Goal: Task Accomplishment & Management: Complete application form

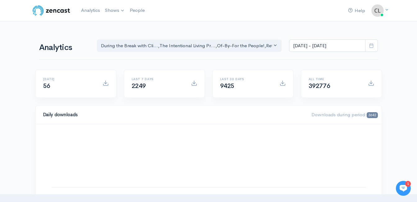
click at [372, 48] on span at bounding box center [371, 45] width 13 height 13
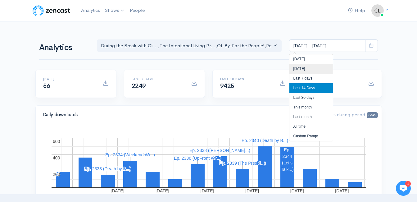
click at [319, 68] on li "Yesterday" at bounding box center [311, 69] width 43 height 10
type input "Sep 21, 2025 - Sep 21, 2025"
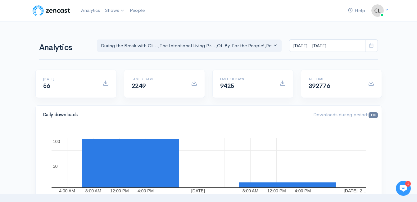
click at [370, 47] on icon at bounding box center [371, 45] width 5 height 5
click at [87, 11] on link "Analytics" at bounding box center [91, 10] width 24 height 13
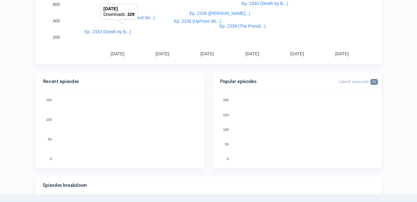
scroll to position [155, 0]
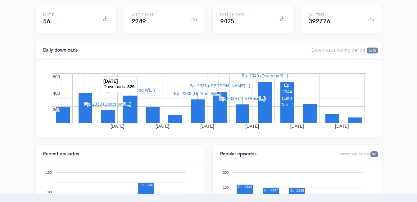
scroll to position [0, 0]
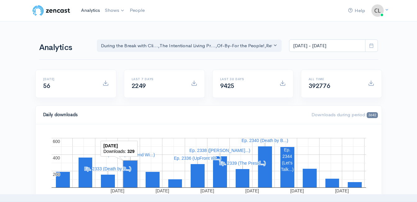
click at [97, 10] on link "Analytics" at bounding box center [91, 10] width 24 height 13
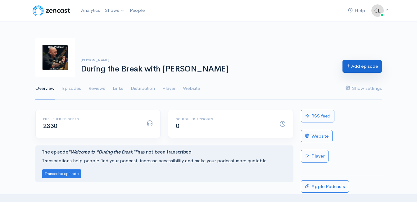
click at [357, 68] on link "Add episode" at bounding box center [362, 66] width 39 height 13
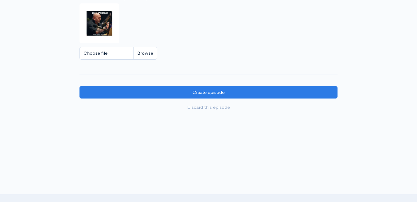
scroll to position [647, 0]
click at [144, 53] on input "Choose file" at bounding box center [119, 53] width 78 height 13
type input "C:\fakepath\450591796_1013938890741267_212763636491488363_n.jpg"
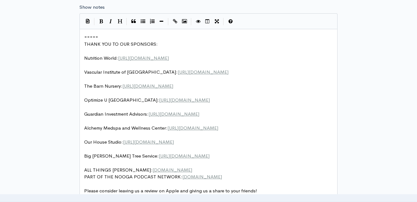
scroll to position [336, 0]
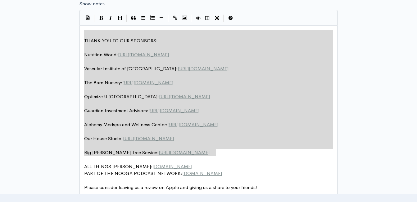
type textarea "===== THANK YOU TO OUR SPONSORS: Nutrition World: https://nutritionw.com/ Vascu…"
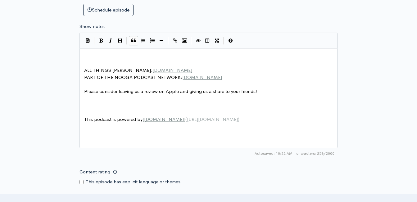
scroll to position [305, 0]
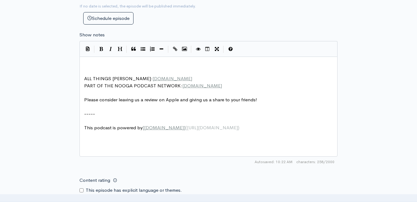
drag, startPoint x: 94, startPoint y: 59, endPoint x: 87, endPoint y: 65, distance: 9.0
click at [85, 65] on pre "​" at bounding box center [211, 64] width 256 height 7
type textarea "​"
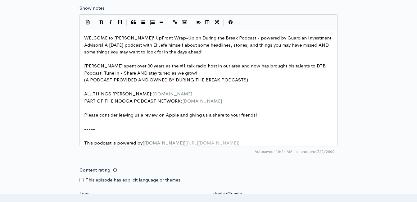
scroll to position [336, 0]
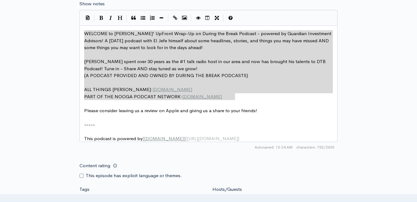
drag, startPoint x: 240, startPoint y: 97, endPoint x: 82, endPoint y: 31, distance: 170.7
type textarea "​WELCOME to Jeff Styles' UpFront Wrap-Up on During the Break Podcast - powered …"
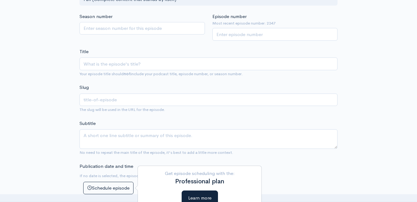
scroll to position [119, 0]
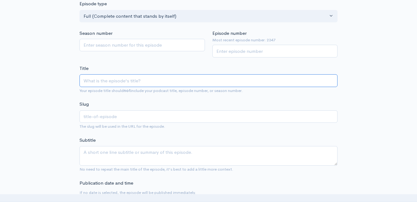
paste input "UpFront Wrap-Up with [PERSON_NAME]! Headlines and Opinions! [DATE] (Powered by …"
click at [154, 81] on input "UpFront Wrap-Up with [PERSON_NAME]! Headlines and Opinions! [DATE] (Powered by …" at bounding box center [209, 80] width 258 height 13
type input "UpFront Wrap-Up with Jeff Styles a! Headlines and Opinions! 9/22/25 (Powered by…"
type input "upfront-wrap-up-with-[PERSON_NAME]-headlines-and-opinions-92225-powered-by-guar…"
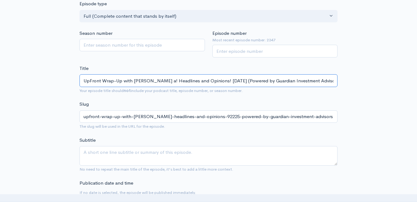
type input "UpFront Wrap-Up with Jeff Styles an! Headlines and Opinions! 9/22/25 (Powered b…"
type input "upfront-wrap-up-with-jeff-styles-a-headlines-and-opinions-92225-powered-by-guar…"
type input "UpFront Wrap-Up with Jeff Styles and! Headlines and Opinions! 9/22/25 (Powered …"
type input "upfront-wrap-up-with-jeff-styles-and-headlines-and-opinions-92225-powered-by-gu…"
type input "UpFront Wrap-Up with Jeff Styles and C! Headlines and Opinions! 9/22/25 (Powere…"
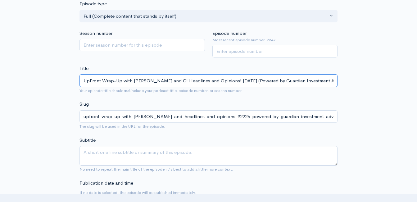
type input "upfront-wrap-up-with-jeff-styles-and-c-headlines-and-opinions-92225-powered-by-…"
type input "UpFront Wrap-Up with Jeff Styles and Cli! Headlines and Opinions! 9/22/25 (Powe…"
type input "upfront-wrap-up-with-jeff-styles-and-cli-headlines-and-opinions-92225-powered-b…"
type input "UpFront Wrap-Up with Jeff Styles and Clin! Headlines and Opinions! 9/22/25 (Pow…"
type input "upfront-wrap-up-with-jeff-styles-and-clin-headlines-and-opinions-92225-powered-…"
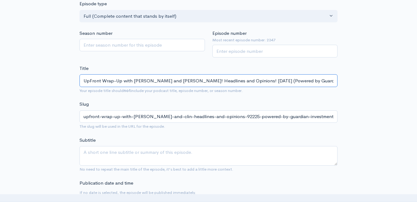
type input "UpFront Wrap-Up with Jeff Styles and Clint! Headlines and Opinions! 9/22/25 (Po…"
type input "upfront-wrap-up-with-jeff-styles-and-clint-headlines-and-opinions-92225-powered…"
type input "UpFront Wrap-Up with Jeff Styles and Clint! Headlines and Opinions! 9/22/25 (Po…"
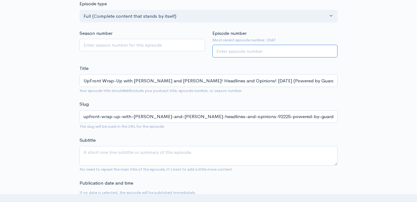
click at [265, 53] on input "Episode number" at bounding box center [275, 51] width 126 height 13
type input "2348"
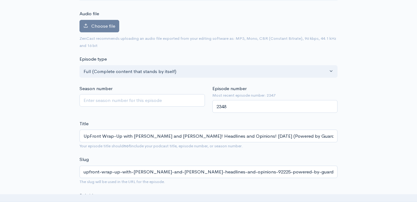
scroll to position [0, 0]
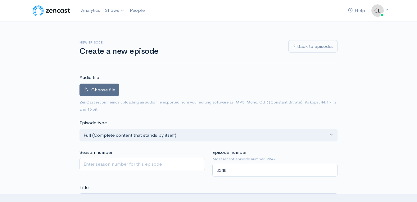
click at [103, 89] on span "Choose file" at bounding box center [103, 90] width 24 height 6
click at [0, 0] on input "Choose file" at bounding box center [0, 0] width 0 height 0
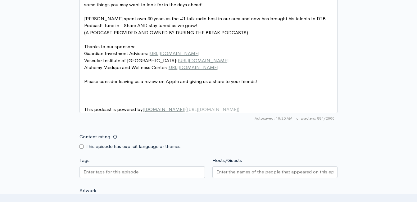
scroll to position [559, 0]
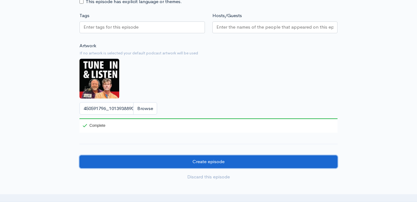
click at [196, 167] on input "Create episode" at bounding box center [209, 161] width 258 height 13
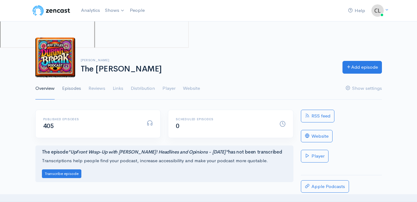
click at [75, 91] on link "Episodes" at bounding box center [71, 88] width 19 height 22
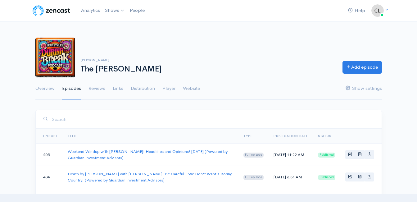
scroll to position [31, 0]
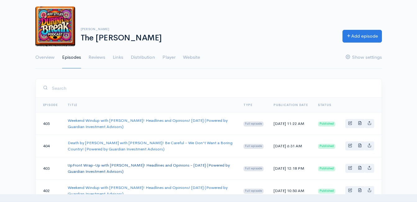
click at [107, 165] on link "UpFront Wrap-Up with [PERSON_NAME]! Headlines and Opinions - [DATE] (Powered by…" at bounding box center [149, 167] width 162 height 11
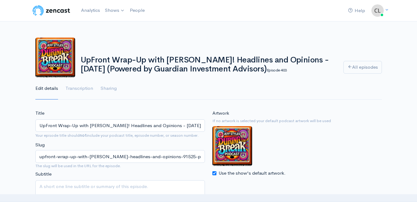
click at [401, 75] on div "UpFront Wrap-Up with [PERSON_NAME]! Headlines and Opinions - [DATE] (Powered by…" at bounding box center [208, 65] width 417 height 70
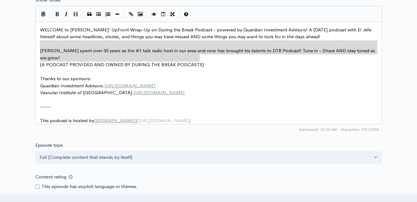
scroll to position [2, 0]
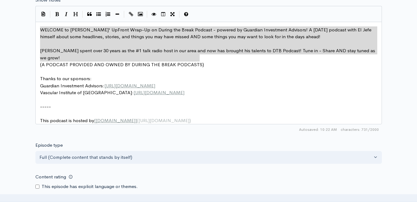
drag, startPoint x: 124, startPoint y: 44, endPoint x: 11, endPoint y: 28, distance: 114.3
type textarea "​WELCOME to [PERSON_NAME]' UpFront Wrap-Up on During the Break Podcast - powere…"
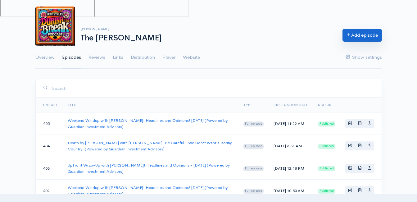
click at [367, 35] on link "Add episode" at bounding box center [362, 35] width 39 height 13
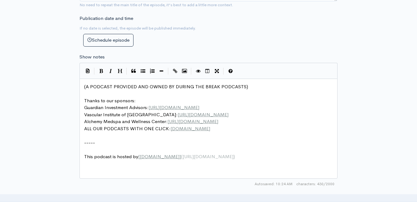
scroll to position [2, 0]
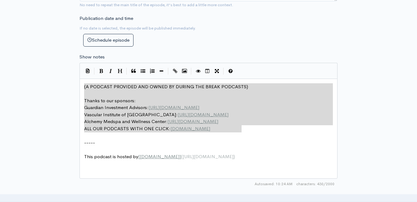
drag, startPoint x: 247, startPoint y: 129, endPoint x: 93, endPoint y: 78, distance: 162.1
type textarea "​(A PODCAST PROVIDED AND OWNED BY DURING THE BREAK PODCASTS) Thanks to our spon…"
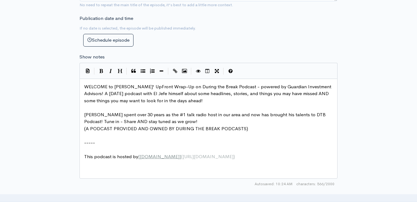
scroll to position [31, 0]
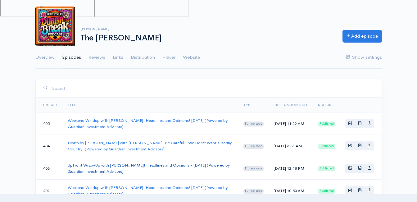
click at [112, 168] on link "UpFront Wrap-Up with [PERSON_NAME]! Headlines and Opinions - [DATE] (Powered by…" at bounding box center [149, 167] width 162 height 11
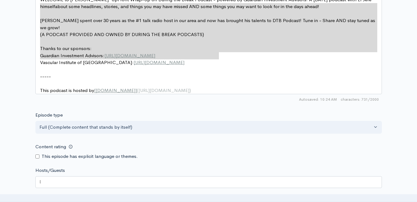
scroll to position [396, 0]
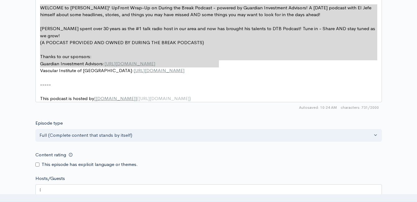
drag, startPoint x: 228, startPoint y: 54, endPoint x: 32, endPoint y: 1, distance: 203.0
type textarea "​WELCOME to [PERSON_NAME]' UpFront Wrap-Up on During the Break Podcast - powere…"
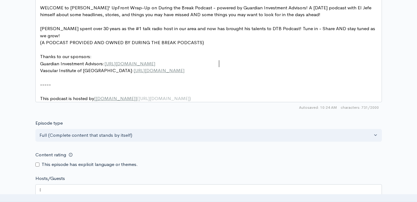
click at [233, 67] on pre "Vascular Institute of Chattanooga: [URL][DOMAIN_NAME]" at bounding box center [211, 70] width 345 height 7
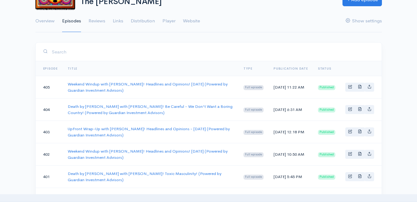
scroll to position [124, 0]
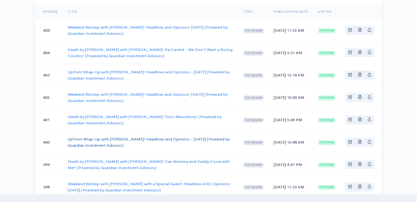
click at [96, 140] on link "UpFront Wrap-Up with [PERSON_NAME]! Headlines and Opinions - [DATE] (Powered by…" at bounding box center [149, 141] width 162 height 11
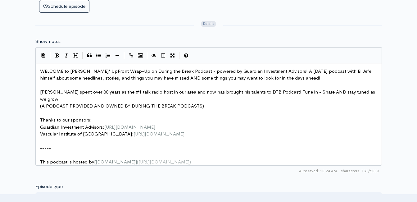
scroll to position [342, 0]
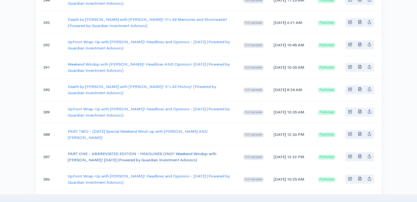
scroll to position [404, 0]
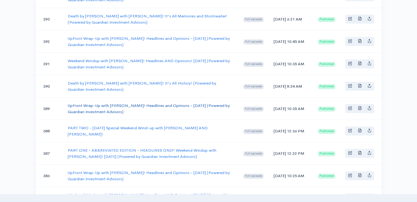
click at [107, 107] on link "UpFront Wrap-Up with Jeff Styles! Headlines and Opinions - 8/11/25 (Powered by …" at bounding box center [149, 108] width 162 height 11
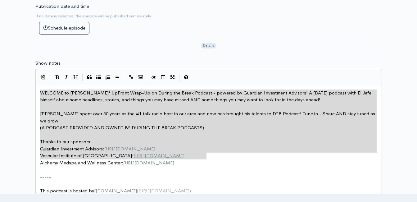
drag, startPoint x: 209, startPoint y: 158, endPoint x: 36, endPoint y: 92, distance: 185.3
type textarea "​WELCOME to Jeff Styles' UpFront Wrap-Up on During the Break Podcast - powered …"
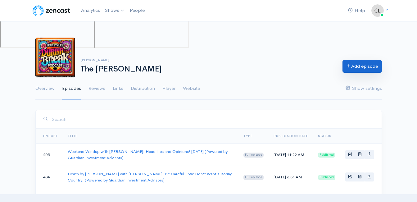
click at [372, 64] on link "Add episode" at bounding box center [362, 66] width 39 height 13
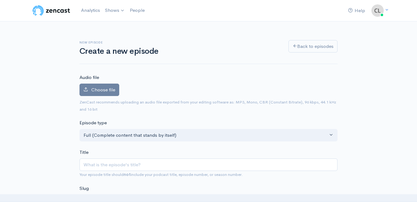
scroll to position [2, 0]
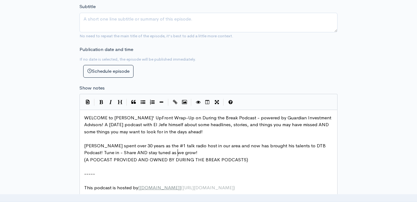
drag, startPoint x: 241, startPoint y: 154, endPoint x: 78, endPoint y: 100, distance: 171.9
click at [78, 100] on div "New episode Create a new episode Back to episodes Audio file Choose file 0 ZenC…" at bounding box center [209, 111] width 266 height 614
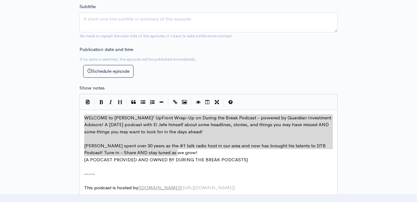
type textarea "WELCOME to Jeff Styles' UpFront Wrap-Up on During the Break Podcast - powered b…"
click at [39, 117] on div "New episode Create a new episode Back to episodes Audio file Choose file 0 ZenC…" at bounding box center [209, 111] width 354 height 614
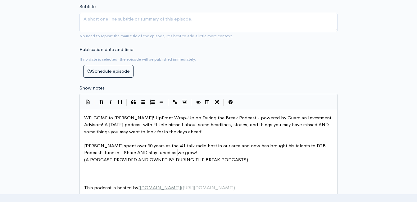
drag, startPoint x: 228, startPoint y: 151, endPoint x: 233, endPoint y: 152, distance: 4.8
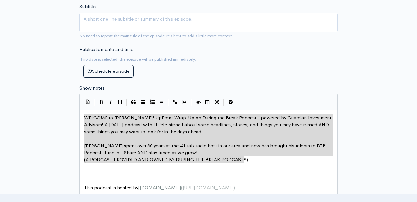
drag, startPoint x: 257, startPoint y: 160, endPoint x: 75, endPoint y: 116, distance: 186.7
type textarea "​WELCOME to Jeff Styles' UpFront Wrap-Up on During the Break Podcast - powered …"
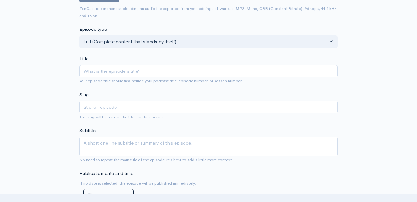
scroll to position [93, 0]
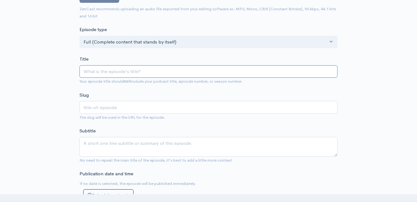
click at [134, 68] on input "Title" at bounding box center [209, 71] width 258 height 13
type input "Up"
type input "up"
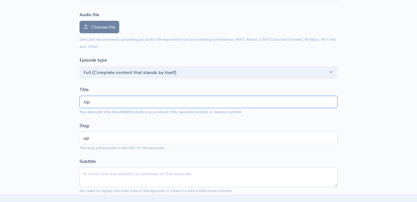
scroll to position [62, 0]
type input "UpF"
type input "upf"
type input "UpFr"
type input "upfr"
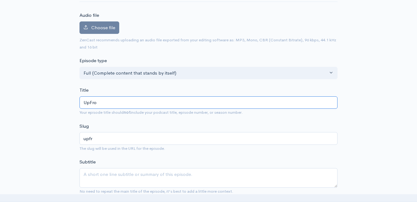
type input "UpFron"
type input "upfron"
type input "UpFront"
type input "upfront"
type input "UpFront Wrap-Up"
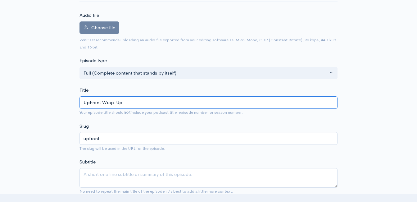
type input "upfront-wrap-up"
type input "UpFront Wrap-Up wi"
type input "upfront-wrap-up-wi"
type input "UpFront Wrap-Up with"
type input "upfront-wrap-up-with"
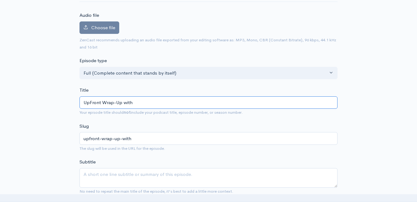
type input "UpFront Wrap-Up with J"
type input "upfront-wrap-up-with-j"
type input "UpFront Wrap-Up with Je"
type input "upfront-wrap-up-with-je"
type input "UpFront Wrap-Up with Jef"
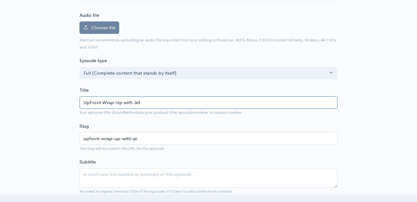
type input "upfront-wrap-up-with-jef"
type input "UpFront Wrap-Up with Jeff"
type input "upfront-wrap-up-with-jeff"
type input "UpFront Wrap-Up with Jeff S"
type input "upfront-wrap-up-with-jeff-s"
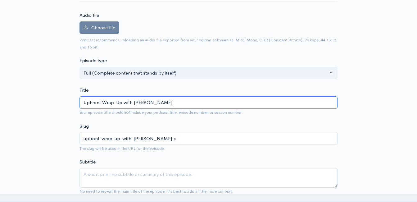
type input "UpFront Wrap-Up with Jeff Sty"
type input "upfront-wrap-up-with-jeff-sty"
type input "UpFront Wrap-Up with Jeff Styl"
type input "upfront-wrap-up-with-jeff-styl"
type input "UpFront Wrap-Up with Jeff Style"
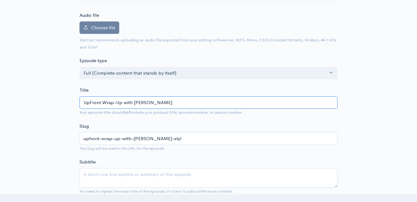
type input "upfront-wrap-up-with-jeff-style"
type input "UpFront Wrap-Up with Jeff Styles"
type input "upfront-wrap-up-with-jeff-styles"
type input "UpFront Wrap-Up with Jeff Styles! H"
type input "upfront-wrap-up-with-jeff-styles-h"
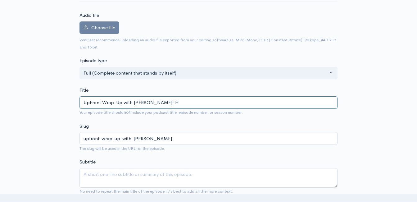
type input "UpFront Wrap-Up with Jeff Styles! He"
type input "upfront-wrap-up-with-jeff-styles-he"
type input "UpFront Wrap-Up with Jeff Styles! Head"
type input "upfront-wrap-up-with-jeff-styles-head"
type input "UpFront Wrap-Up with Jeff Styles! Headl"
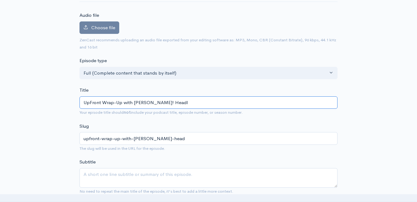
type input "upfront-wrap-up-with-jeff-styles-headl"
type input "UpFront Wrap-Up with Jeff Styles! Headli"
type input "upfront-wrap-up-with-jeff-styles-headli"
type input "UpFront Wrap-Up with Jeff Styles! Headline"
type input "upfront-wrap-up-with-jeff-styles-headline"
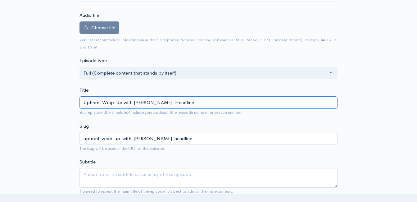
type input "UpFront Wrap-Up with Jeff Styles! Headlines"
type input "upfront-wrap-up-with-jeff-styles-headlines"
type input "UpFront Wrap-Up with Jeff Styles! Headlines an"
type input "upfront-wrap-up-with-jeff-styles-headlines-an"
type input "UpFront Wrap-Up with Jeff Styles! Headlines and"
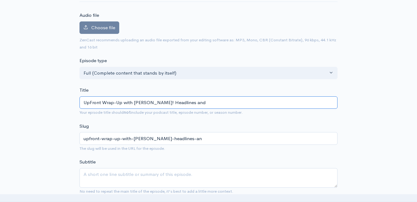
type input "upfront-wrap-up-with-jeff-styles-headlines-and"
type input "UpFront Wrap-Up with Jeff Styles! Headlines and O"
type input "upfront-wrap-up-with-jeff-styles-headlines-and-o"
type input "UpFront Wrap-Up with Jeff Styles! Headlines and Op"
type input "upfront-wrap-up-with-jeff-styles-headlines-and-op"
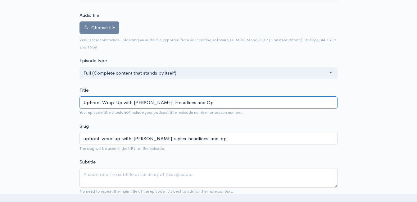
type input "UpFront Wrap-Up with Jeff Styles! Headlines and Opi"
type input "upfront-wrap-up-with-jeff-styles-headlines-and-opi"
type input "UpFront Wrap-Up with Jeff Styles! Headlines and Opini"
type input "upfront-wrap-up-with-jeff-styles-headlines-and-opini"
type input "UpFront Wrap-Up with Jeff Styles! Headlines and Opinion"
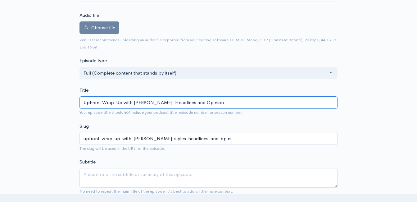
type input "upfront-wrap-up-with-jeff-styles-headlines-and-opinion"
type input "UpFront Wrap-Up with Jeff Styles! Headlines and Opinions"
type input "upfront-wrap-up-with-jeff-styles-headlines-and-opinions"
type input "UpFront Wrap-Up with Jeff Styles! Headlines and Opinions! 9"
type input "upfront-wrap-up-with-jeff-styles-headlines-and-opinions-9"
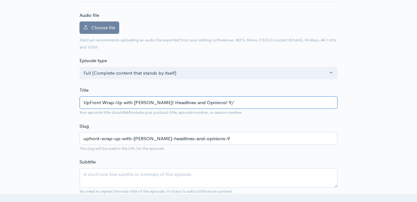
type input "UpFront Wrap-Up with Jeff Styles! Headlines and Opinions! 9/2"
type input "upfront-wrap-up-with-jeff-styles-headlines-and-opinions-92"
type input "UpFront Wrap-Up with Jeff Styles! Headlines and Opinions! 9/22"
type input "upfront-wrap-up-with-jeff-styles-headlines-and-opinions-922"
type input "UpFront Wrap-Up with Jeff Styles! Headlines and Opinions! 9/22/2"
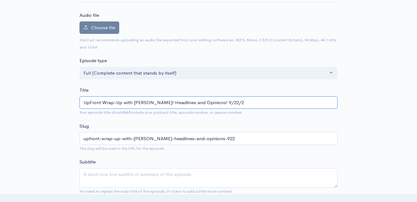
type input "upfront-wrap-up-with-jeff-styles-headlines-and-opinions-9222"
type input "UpFront Wrap-Up with Jeff Styles! Headlines and Opinions! 9/22/25"
type input "upfront-wrap-up-with-jeff-styles-headlines-and-opinions-92225"
type input "UpFront Wrap-Up with Jeff Styles! Headlines and Opinions! 9/22/25 (P"
type input "upfront-wrap-up-with-jeff-styles-headlines-and-opinions-92225-p"
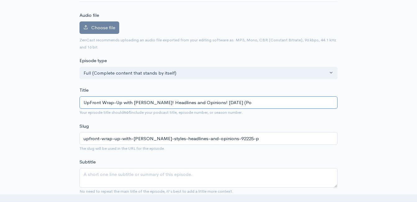
type input "UpFront Wrap-Up with Jeff Styles! Headlines and Opinions! 9/22/25 (Pow"
type input "upfront-wrap-up-with-jeff-styles-headlines-and-opinions-92225-po"
type input "UpFront Wrap-Up with Jeff Styles! Headlines and Opinions! 9/22/25 (Powe"
type input "upfront-wrap-up-with-jeff-styles-headlines-and-opinions-92225-powe"
type input "UpFront Wrap-Up with Jeff Styles! Headlines and Opinions! 9/22/25 (Power"
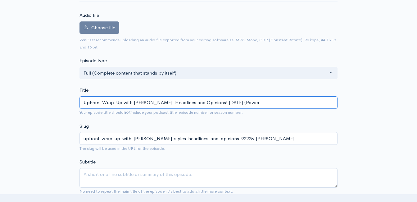
type input "upfront-wrap-up-with-jeff-styles-headlines-and-opinions-92225-power"
type input "UpFront Wrap-Up with Jeff Styles! Headlines and Opinions! 9/22/25 (Powere"
type input "upfront-wrap-up-with-jeff-styles-headlines-and-opinions-92225-powere"
type input "UpFront Wrap-Up with Jeff Styles! Headlines and Opinions! 9/22/25 (Powered"
type input "upfront-wrap-up-with-jeff-styles-headlines-and-opinions-92225-powered"
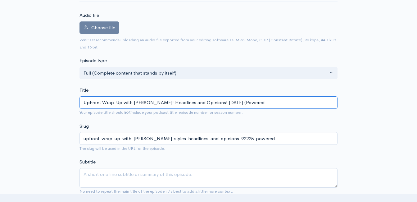
type input "UpFront Wrap-Up with Jeff Styles! Headlines and Opinions! 9/22/25 (Powered b"
type input "upfront-wrap-up-with-jeff-styles-headlines-and-opinions-92225-powered-b"
type input "UpFront Wrap-Up with Jeff Styles! Headlines and Opinions! 9/22/25 (Powered by"
type input "upfront-wrap-up-with-jeff-styles-headlines-and-opinions-92225-powered-by"
type input "UpFront Wrap-Up with Jeff Styles! Headlines and Opinions! 9/22/25 (Powered by g"
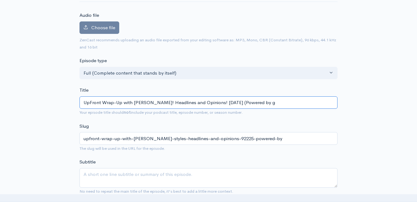
type input "upfront-wrap-up-with-jeff-styles-headlines-and-opinions-92225-powered-by-g"
type input "UpFront Wrap-Up with Jeff Styles! Headlines and Opinions! 9/22/25 (Powered by gu"
type input "upfront-wrap-up-with-jeff-styles-headlines-and-opinions-92225-powered-by-gu"
type input "UpFront Wrap-Up with Jeff Styles! Headlines and Opinions! 9/22/25 (Powered by g…"
type input "upfront-wrap-up-with-jeff-styles-headlines-and-opinions-92225-powered-by-gua"
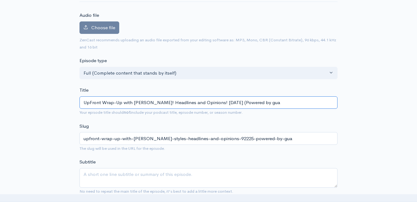
type input "UpFront Wrap-Up with Jeff Styles! Headlines and Opinions! 9/22/25 (Powered by g…"
type input "upfront-wrap-up-with-jeff-styles-headlines-and-opinions-92225-powered-by-guar"
type input "UpFront Wrap-Up with Jeff Styles! Headlines and Opinions! 9/22/25 (Powered by Gu"
type input "upfront-wrap-up-with-jeff-styles-headlines-and-opinions-92225-powered-by-gu"
type input "UpFront Wrap-Up with Jeff Styles! Headlines and Opinions! 9/22/25 (Powered by G…"
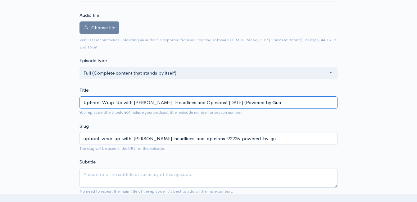
type input "upfront-wrap-up-with-jeff-styles-headlines-and-opinions-92225-powered-by-gua"
type input "UpFront Wrap-Up with Jeff Styles! Headlines and Opinions! 9/22/25 (Powered by G…"
type input "upfront-wrap-up-with-jeff-styles-headlines-and-opinions-92225-powered-by-guar"
type input "UpFront Wrap-Up with Jeff Styles! Headlines and Opinions! 9/22/25 (Powered by G…"
type input "upfront-wrap-up-with-jeff-styles-headlines-and-opinions-92225-powered-by-guard"
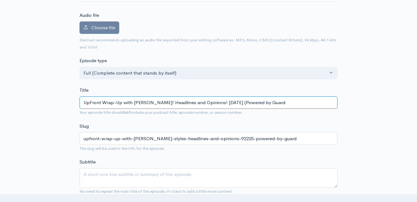
type input "UpFront Wrap-Up with Jeff Styles! Headlines and Opinions! 9/22/25 (Powered by G…"
type input "upfront-wrap-up-with-jeff-styles-headlines-and-opinions-92225-powered-by-guardi"
type input "UpFront Wrap-Up with Jeff Styles! Headlines and Opinions! 9/22/25 (Powered by G…"
type input "upfront-wrap-up-with-jeff-styles-headlines-and-opinions-92225-powered-by-guardia"
type input "UpFront Wrap-Up with Jeff Styles! Headlines and Opinions! 9/22/25 (Powered by G…"
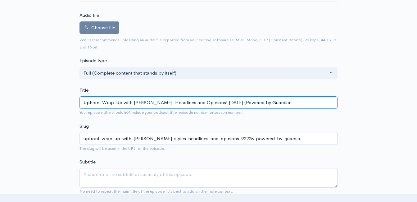
type input "upfront-wrap-up-with-jeff-styles-headlines-and-opinions-92225-powered-by-guardi…"
type input "UpFront Wrap-Up with Jeff Styles! Headlines and Opinions! 9/22/25 (Powered by G…"
type input "upfront-wrap-up-with-jeff-styles-headlines-and-opinions-92225-powered-by-guardi…"
type input "UpFront Wrap-Up with Jeff Styles! Headlines and Opinions! 9/22/25 (Powered by G…"
type input "upfront-wrap-up-with-jeff-styles-headlines-and-opinions-92225-powered-by-guardi…"
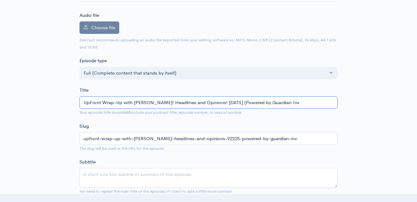
type input "UpFront Wrap-Up with Jeff Styles! Headlines and Opinions! 9/22/25 (Powered by G…"
type input "upfront-wrap-up-with-jeff-styles-headlines-and-opinions-92225-powered-by-guardi…"
type input "UpFront Wrap-Up with Jeff Styles! Headlines and Opinions! 9/22/25 (Powered by G…"
type input "upfront-wrap-up-with-jeff-styles-headlines-and-opinions-92225-powered-by-guardi…"
type input "UpFront Wrap-Up with Jeff Styles! Headlines and Opinions! 9/22/25 (Powered by G…"
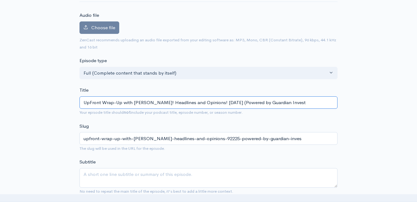
type input "upfront-wrap-up-with-jeff-styles-headlines-and-opinions-92225-powered-by-guardi…"
type input "UpFront Wrap-Up with Jeff Styles! Headlines and Opinions! 9/22/25 (Powered by G…"
type input "upfront-wrap-up-with-jeff-styles-headlines-and-opinions-92225-powered-by-guardi…"
type input "UpFront Wrap-Up with Jeff Styles! Headlines and Opinions! 9/22/25 (Powered by G…"
type input "upfront-wrap-up-with-jeff-styles-headlines-and-opinions-92225-powered-by-guardi…"
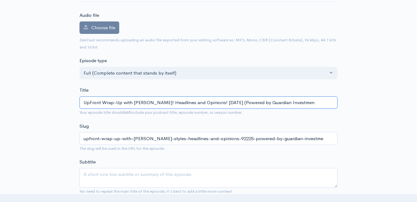
type input "UpFront Wrap-Up with Jeff Styles! Headlines and Opinions! 9/22/25 (Powered by G…"
type input "upfront-wrap-up-with-jeff-styles-headlines-and-opinions-92225-powered-by-guardi…"
type input "UpFront Wrap-Up with Jeff Styles! Headlines and Opinions! 9/22/25 (Powered by G…"
type input "upfront-wrap-up-with-jeff-styles-headlines-and-opinions-92225-powered-by-guardi…"
type input "UpFront Wrap-Up with Jeff Styles! Headlines and Opinions! 9/22/25 (Powered by G…"
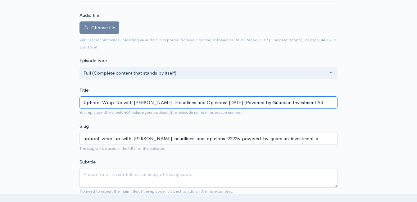
type input "upfront-wrap-up-with-jeff-styles-headlines-and-opinions-92225-powered-by-guardi…"
type input "UpFront Wrap-Up with Jeff Styles! Headlines and Opinions! 9/22/25 (Powered by G…"
type input "upfront-wrap-up-with-jeff-styles-headlines-and-opinions-92225-powered-by-guardi…"
type input "UpFront Wrap-Up with Jeff Styles! Headlines and Opinions! 9/22/25 (Powered by G…"
type input "upfront-wrap-up-with-jeff-styles-headlines-and-opinions-92225-powered-by-guardi…"
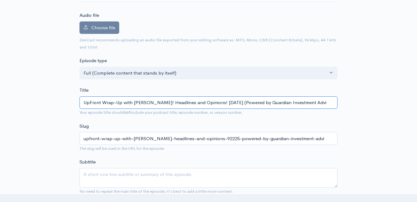
type input "UpFront Wrap-Up with Jeff Styles! Headlines and Opinions! 9/22/25 (Powered by G…"
type input "upfront-wrap-up-with-jeff-styles-headlines-and-opinions-92225-powered-by-guardi…"
type input "UpFront Wrap-Up with Jeff Styles! Headlines and Opinions! 9/22/25 (Powered by G…"
type input "upfront-wrap-up-with-jeff-styles-headlines-and-opinions-92225-powered-by-guardi…"
type input "UpFront Wrap-Up with Jeff Styles! Headlines and Opinions! 9/22/25 (Powered by G…"
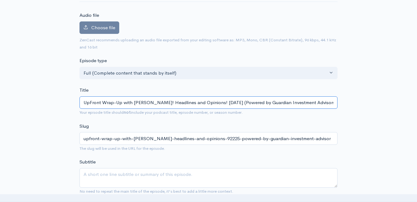
type input "upfront-wrap-up-with-jeff-styles-headlines-and-opinions-92225-powered-by-guardi…"
click at [143, 101] on input "UpFront Wrap-Up with [PERSON_NAME]! Headlines and Opinions! [DATE] (Powered by …" at bounding box center [209, 102] width 258 height 13
drag, startPoint x: 143, startPoint y: 101, endPoint x: 118, endPoint y: 100, distance: 24.9
click at [143, 102] on input "UpFront Wrap-Up with [PERSON_NAME]! Headlines and Opinions! [DATE] (Powered by …" at bounding box center [209, 102] width 258 height 13
click at [143, 103] on input "UpFront Wrap-Up with [PERSON_NAME]! Headlines and Opinions! [DATE] (Powered by …" at bounding box center [209, 102] width 258 height 13
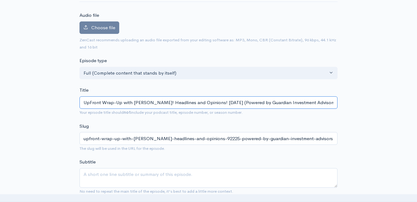
click at [143, 103] on input "UpFront Wrap-Up with [PERSON_NAME]! Headlines and Opinions! [DATE] (Powered by …" at bounding box center [209, 102] width 258 height 13
click at [144, 102] on input "UpFront Wrap-Up with [PERSON_NAME]! Headlines and Opinions! [DATE] (Powered by …" at bounding box center [209, 102] width 258 height 13
click at [153, 103] on input "UpFront Wrap-Up with [PERSON_NAME]! Headlines and Opinions! [DATE] (Powered by …" at bounding box center [209, 102] width 258 height 13
click at [154, 102] on input "UpFront Wrap-Up with [PERSON_NAME]! Headlines and Opinions! [DATE] (Powered by …" at bounding box center [209, 102] width 258 height 13
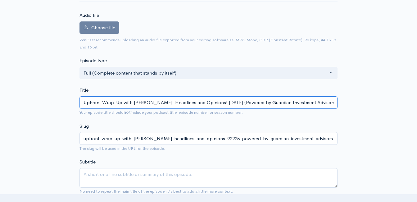
click at [153, 102] on input "UpFront Wrap-Up with [PERSON_NAME]! Headlines and Opinions! [DATE] (Powered by …" at bounding box center [209, 102] width 258 height 13
click at [153, 101] on input "UpFront Wrap-Up with [PERSON_NAME]! Headlines and Opinions! [DATE] (Powered by …" at bounding box center [209, 102] width 258 height 13
type input "UpFront Wrap-Up with [PERSON_NAME]! Headlines and Opinions! [DATE] (Powered by …"
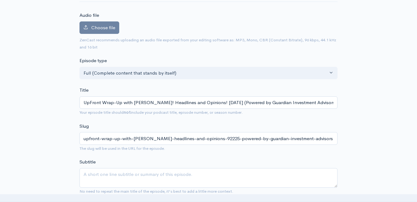
click at [119, 101] on input "UpFront Wrap-Up with [PERSON_NAME]! Headlines and Opinions! [DATE] (Powered by …" at bounding box center [209, 102] width 258 height 13
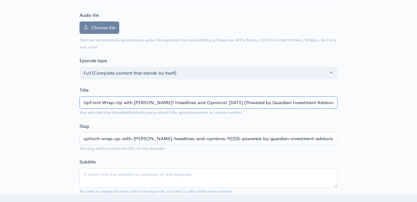
click at [119, 102] on input "UpFront Wrap-Up with [PERSON_NAME]! Headlines and Opinions! [DATE] (Powered by …" at bounding box center [209, 102] width 258 height 13
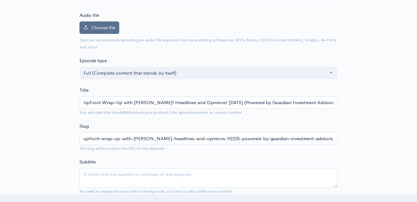
click at [97, 29] on span "Choose file" at bounding box center [103, 28] width 24 height 6
click at [0, 0] on input "Choose file" at bounding box center [0, 0] width 0 height 0
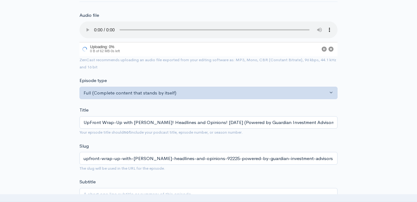
click at [107, 77] on div "Episode type Full (Complete content that stands by itself) Trailer (a short, pr…" at bounding box center [209, 88] width 266 height 22
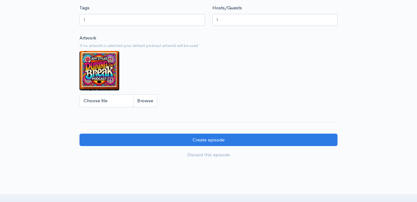
scroll to position [559, 0]
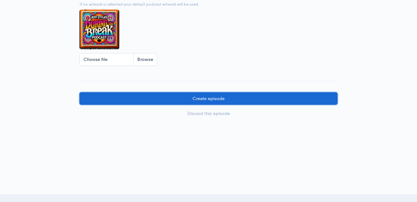
click at [171, 105] on input "Create episode" at bounding box center [209, 98] width 258 height 13
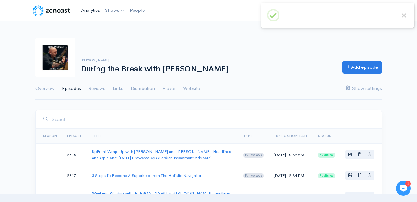
click at [83, 9] on link "Analytics" at bounding box center [91, 10] width 24 height 13
